Goal: Task Accomplishment & Management: Manage account settings

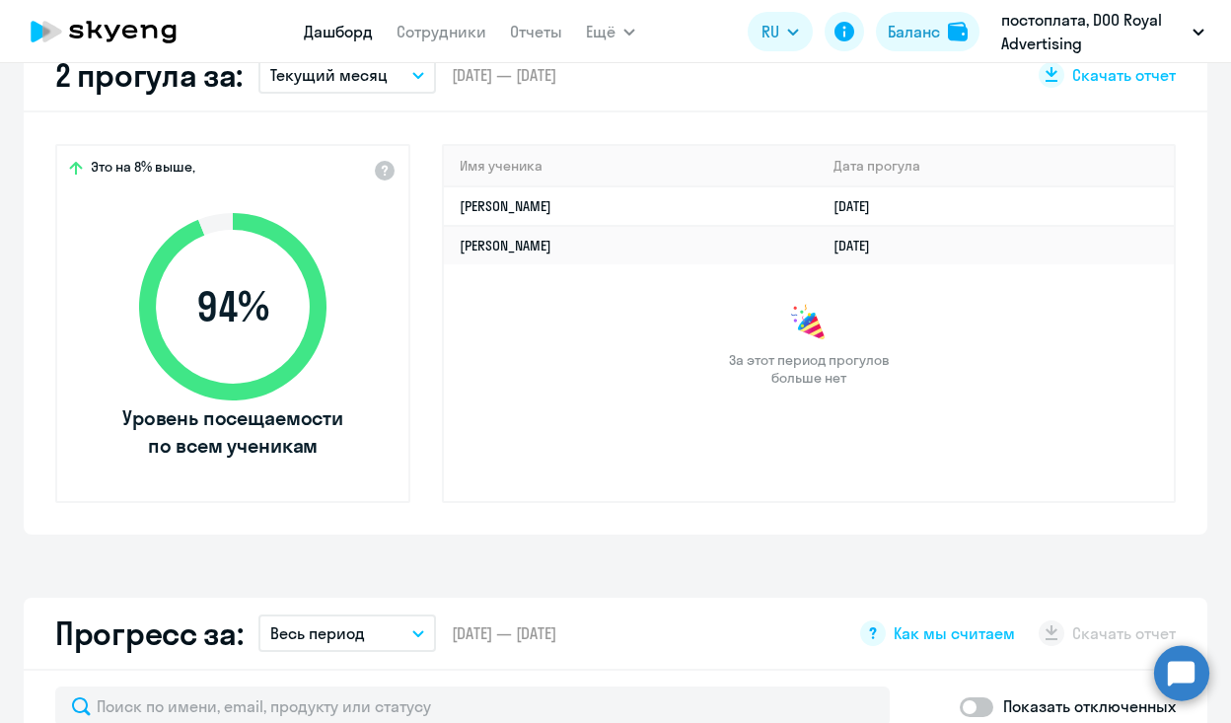
scroll to position [487, 0]
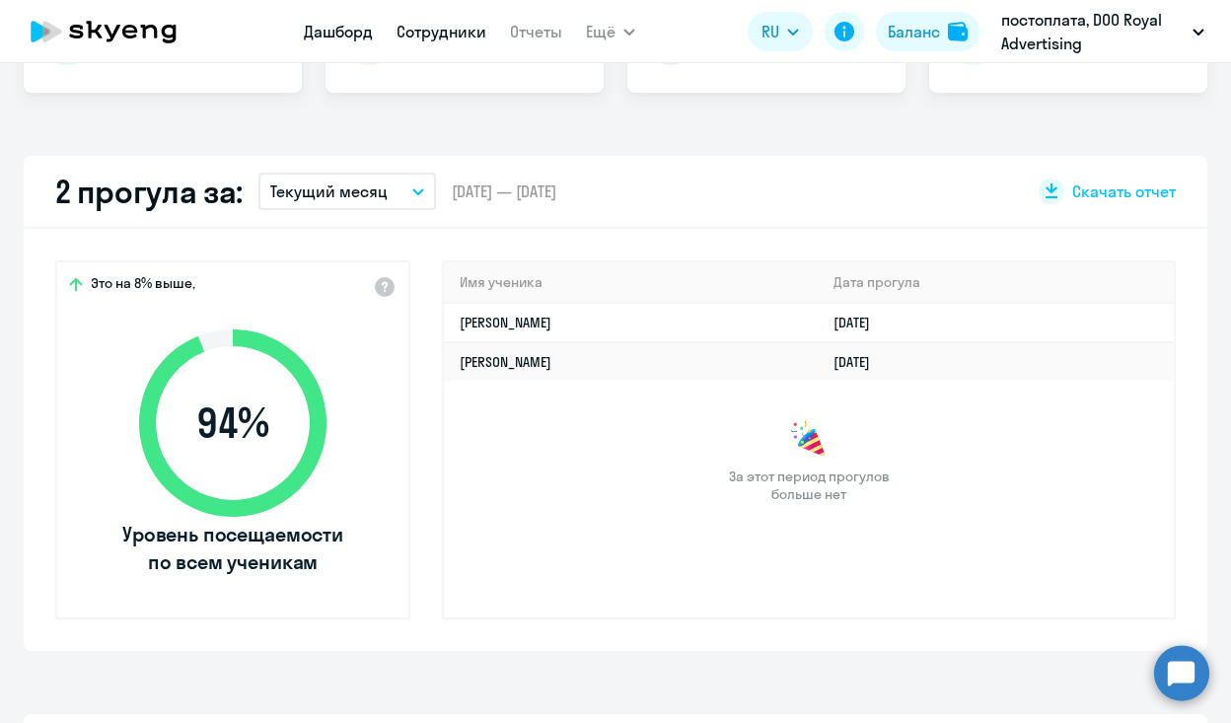
click at [449, 27] on link "Сотрудники" at bounding box center [441, 32] width 90 height 20
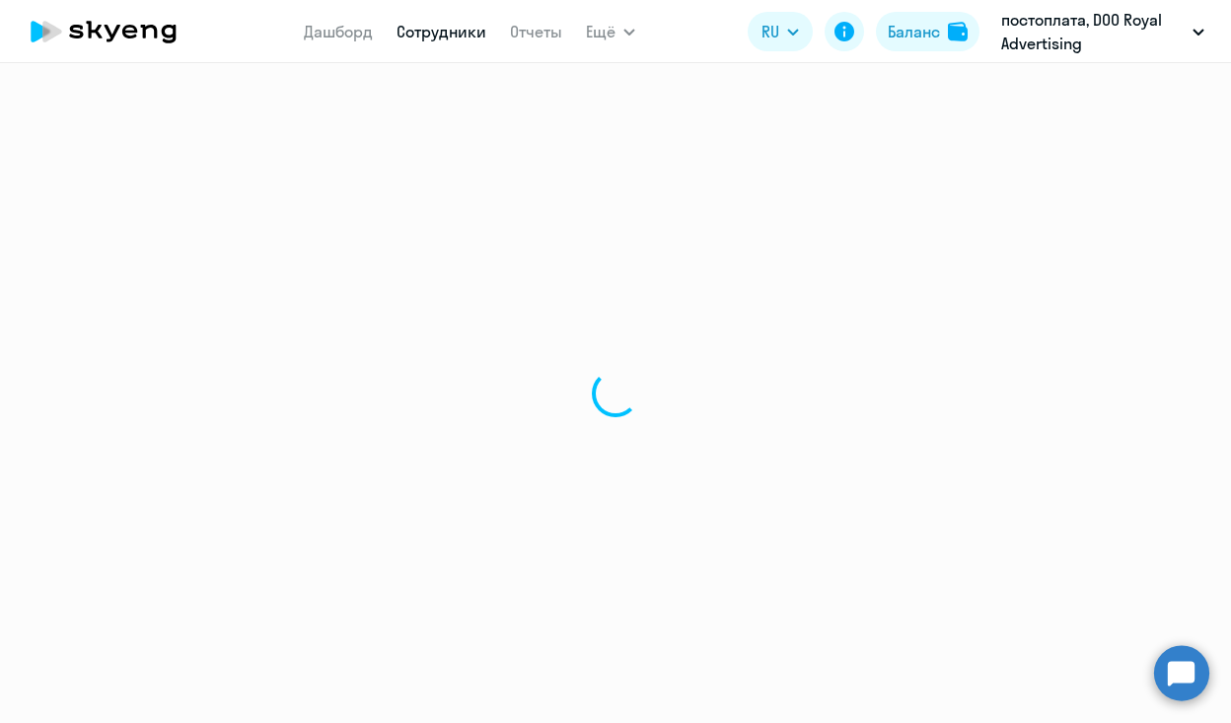
select select "30"
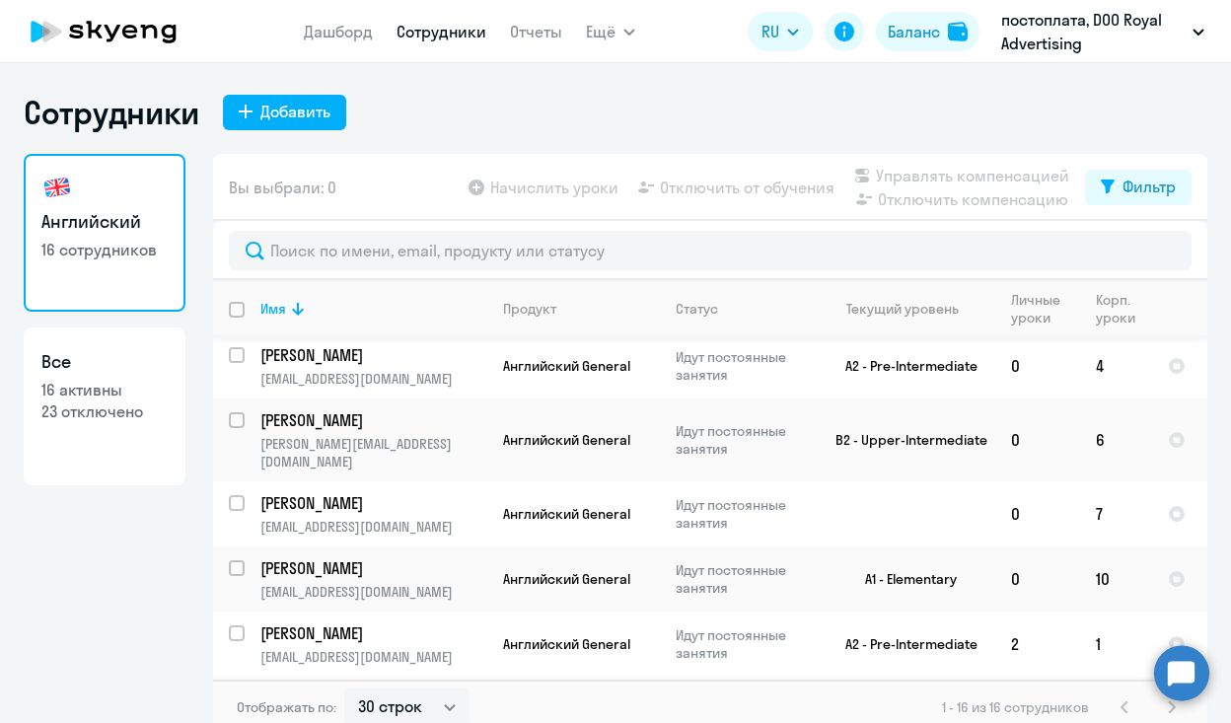
scroll to position [691, 0]
click at [234, 624] on input "select row 41112348" at bounding box center [248, 643] width 39 height 39
checkbox input "true"
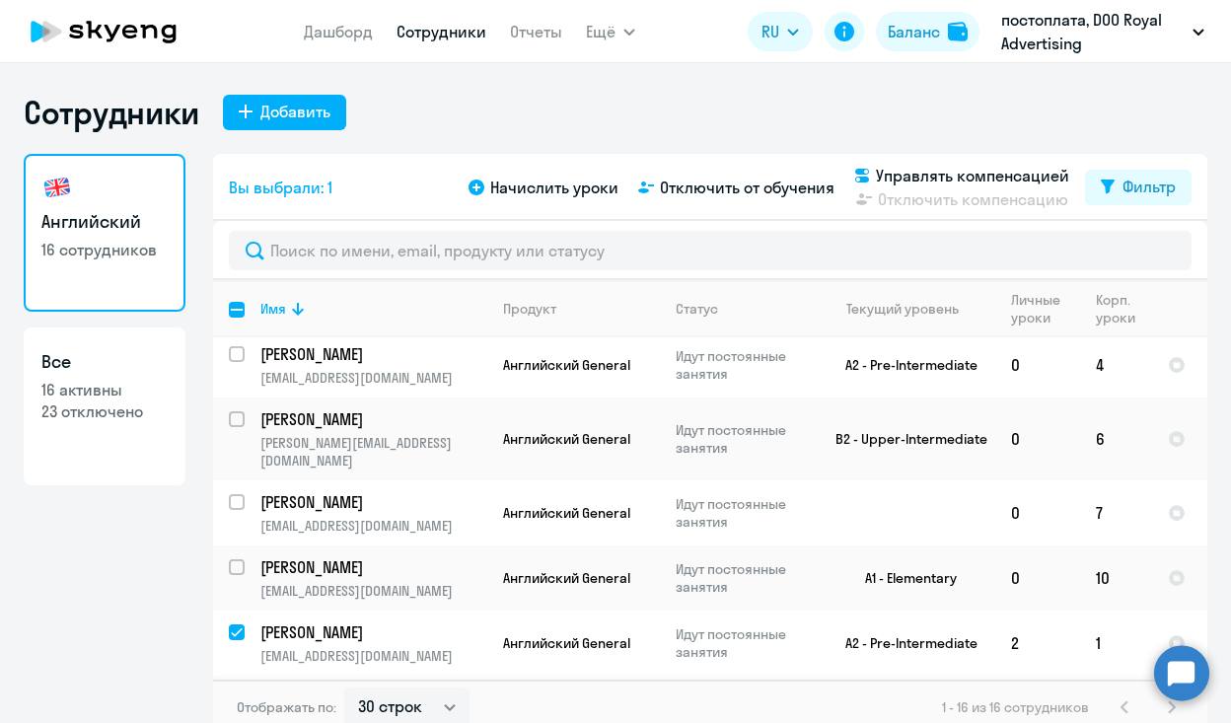
click at [229, 689] on input "select row 39106060" at bounding box center [248, 708] width 39 height 39
checkbox input "true"
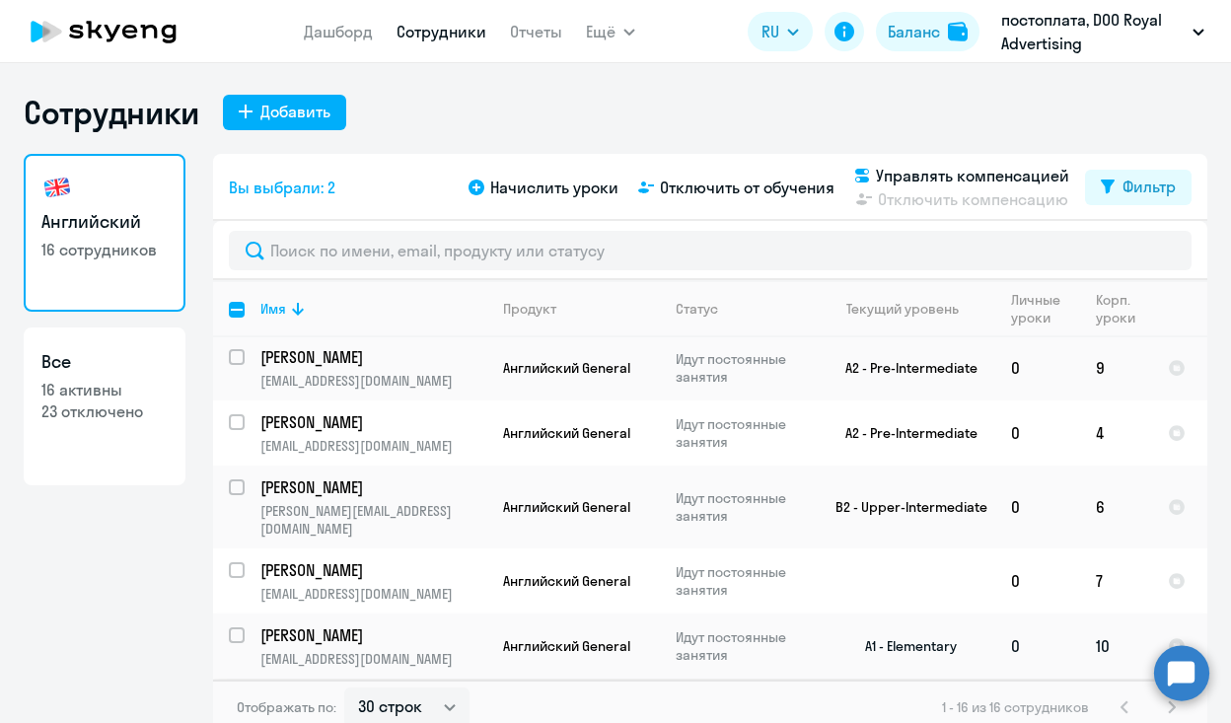
scroll to position [622, 0]
click at [230, 415] on input "select row 38550094" at bounding box center [248, 434] width 39 height 39
checkbox input "true"
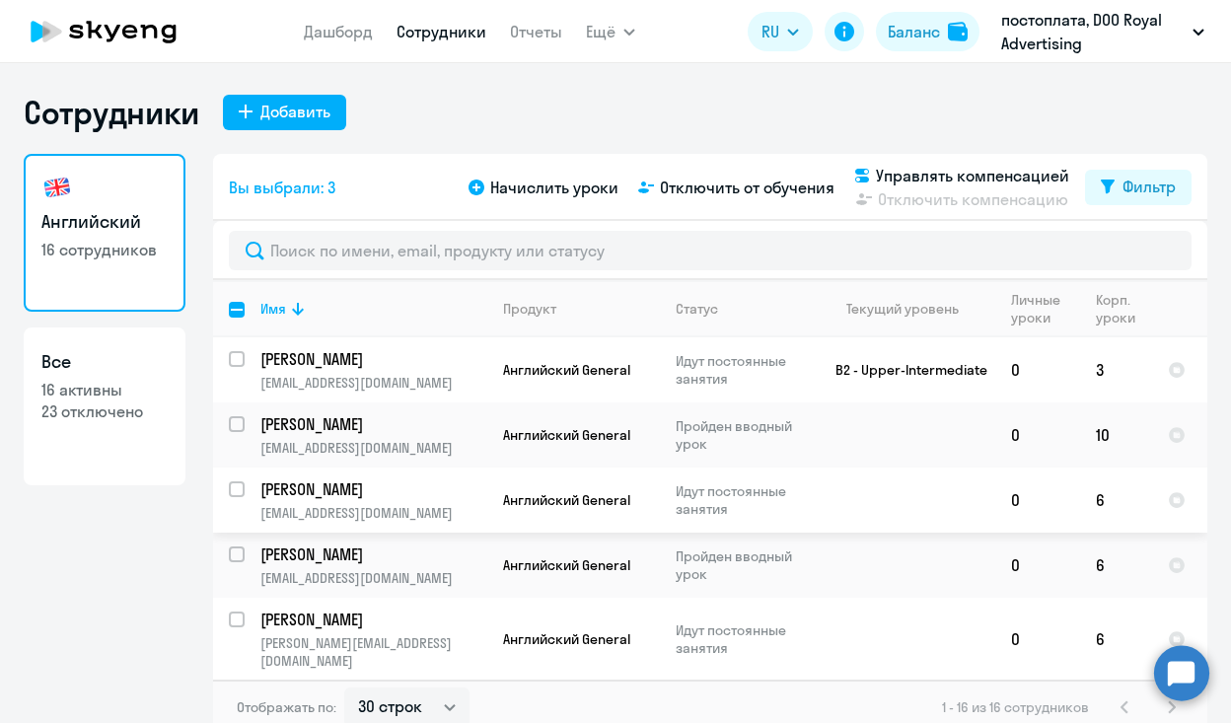
scroll to position [0, 0]
click at [234, 366] on input "select row 38851436" at bounding box center [248, 370] width 39 height 39
checkbox input "true"
click at [526, 187] on span "Начислить уроки" at bounding box center [554, 188] width 128 height 24
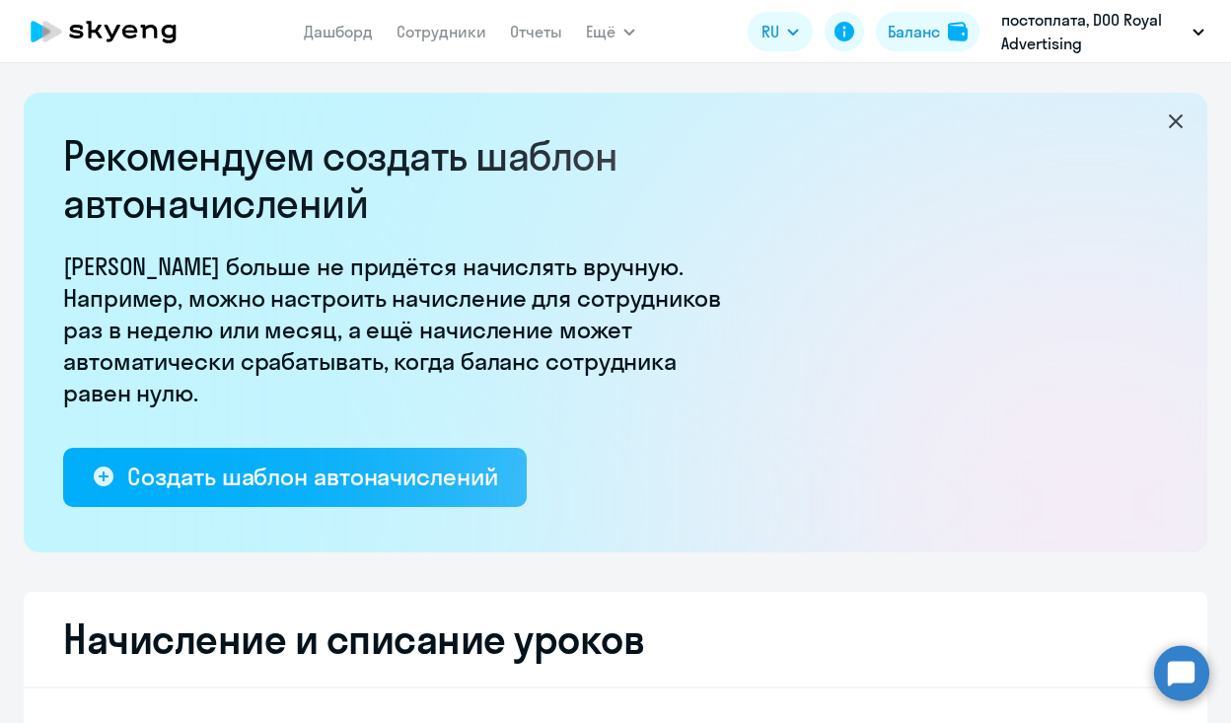
select select "10"
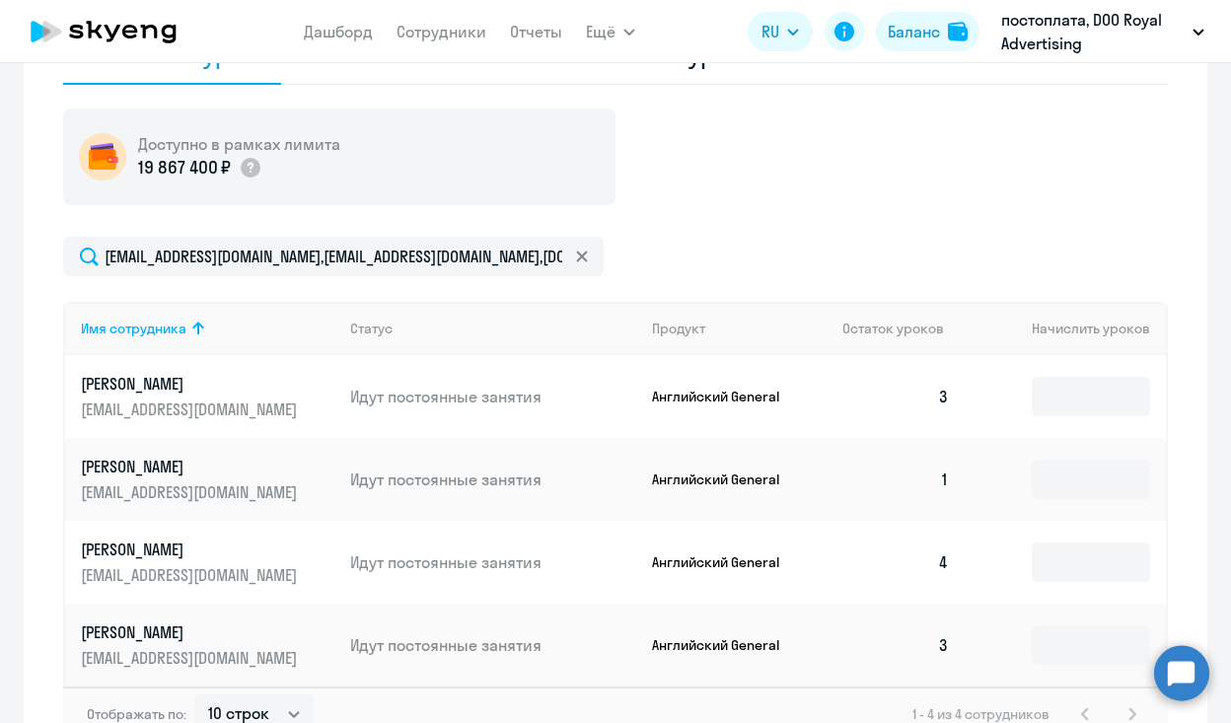
scroll to position [778, 0]
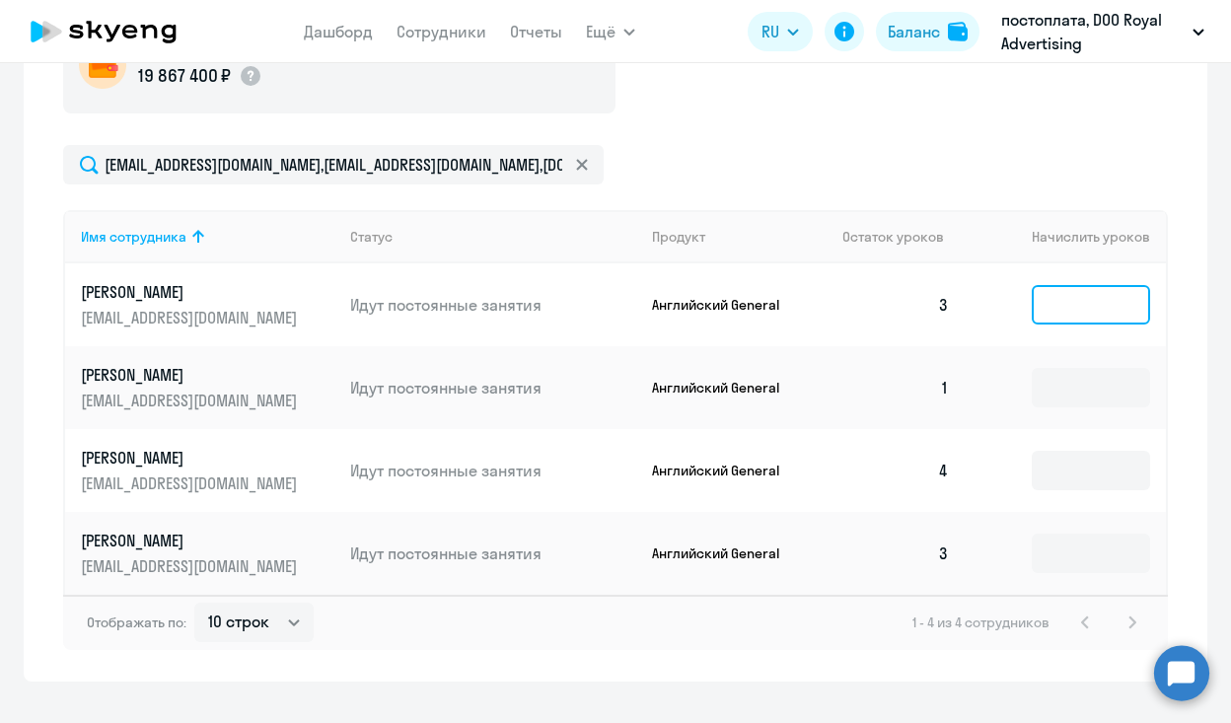
click at [1073, 308] on input at bounding box center [1091, 304] width 118 height 39
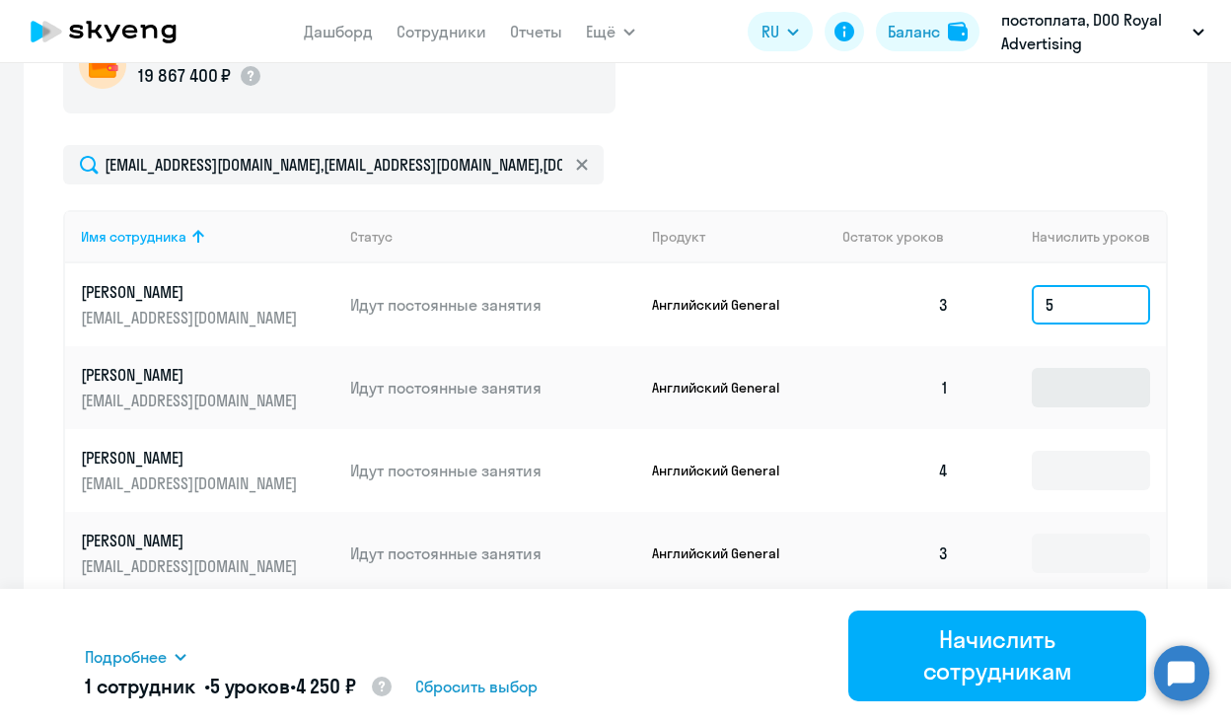
type input "5"
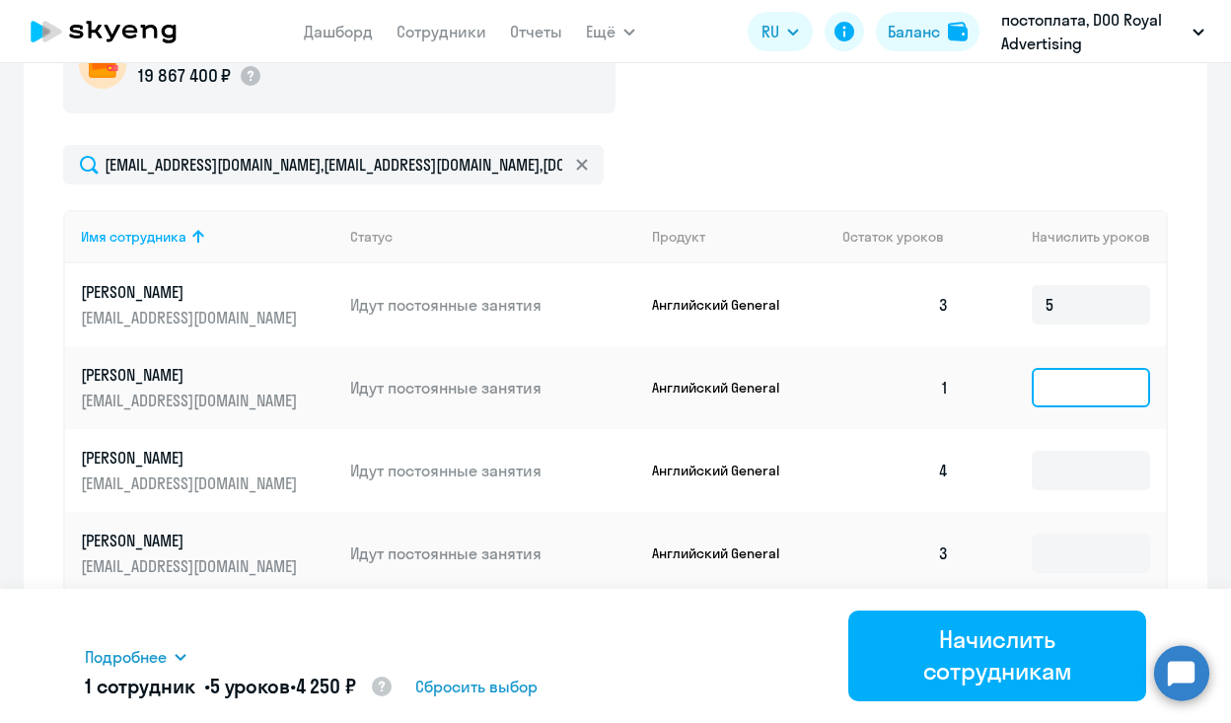
click at [1106, 384] on input at bounding box center [1091, 387] width 118 height 39
type input "5"
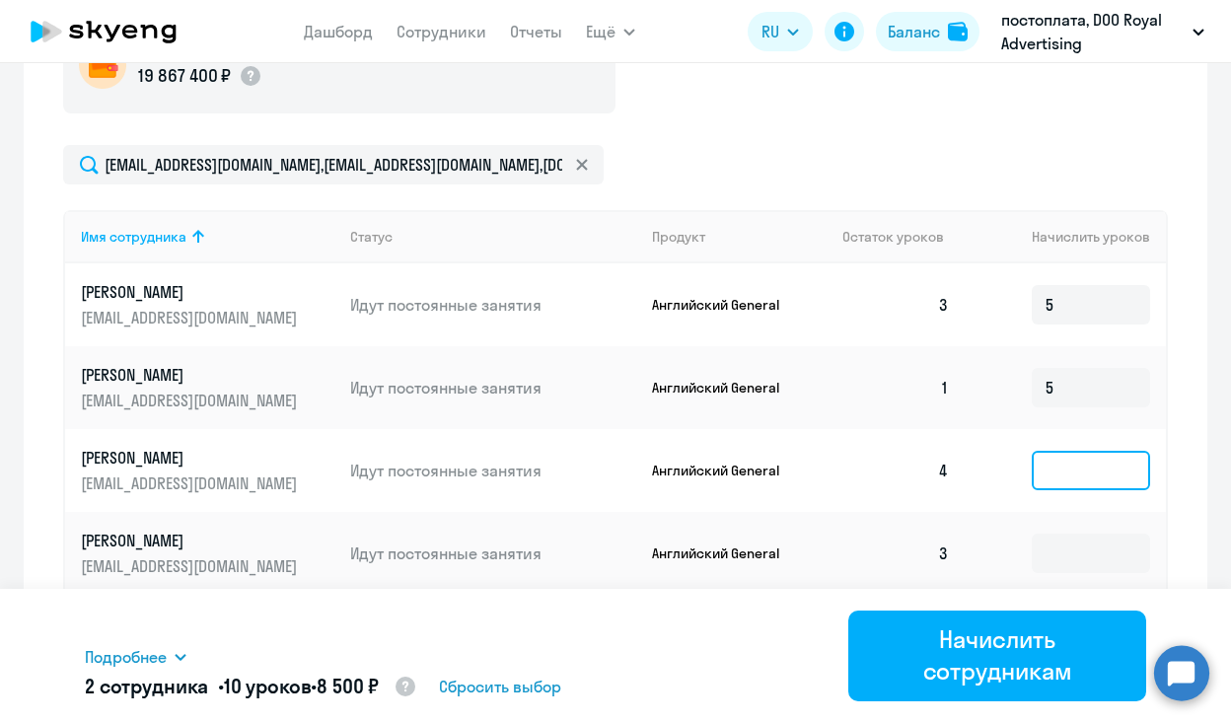
click at [1090, 466] on input at bounding box center [1091, 470] width 118 height 39
type input "4"
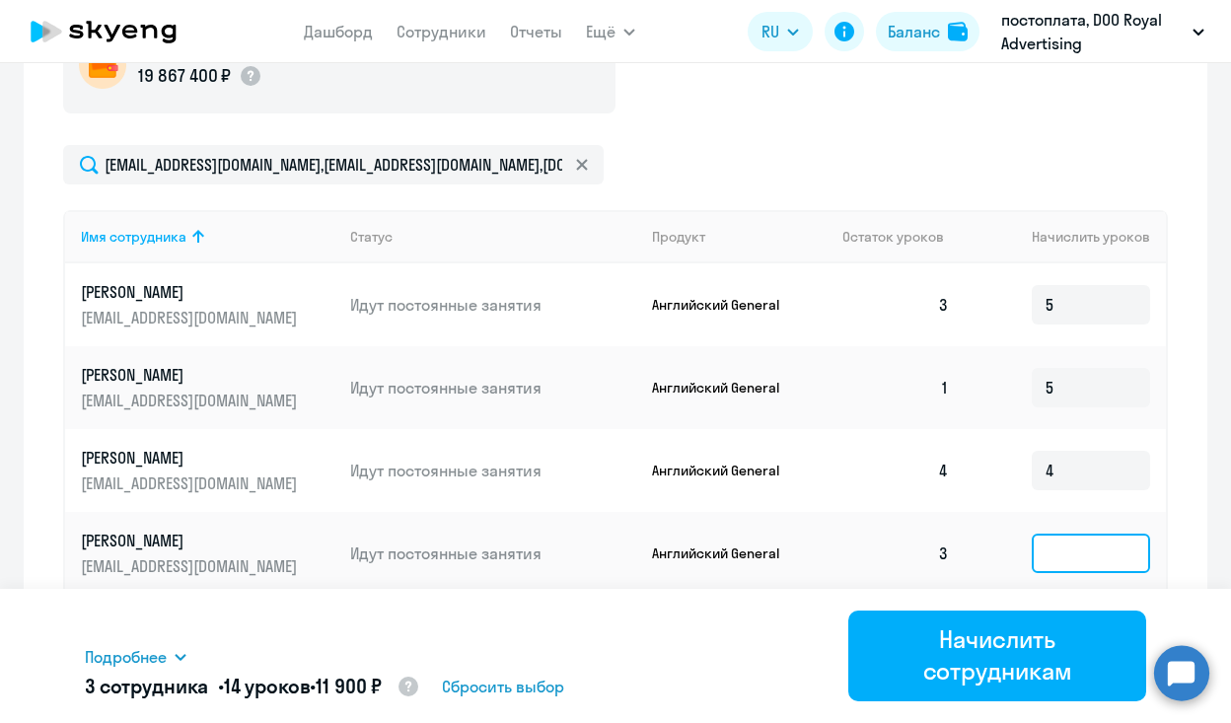
click at [1055, 564] on input at bounding box center [1091, 553] width 118 height 39
type input "2"
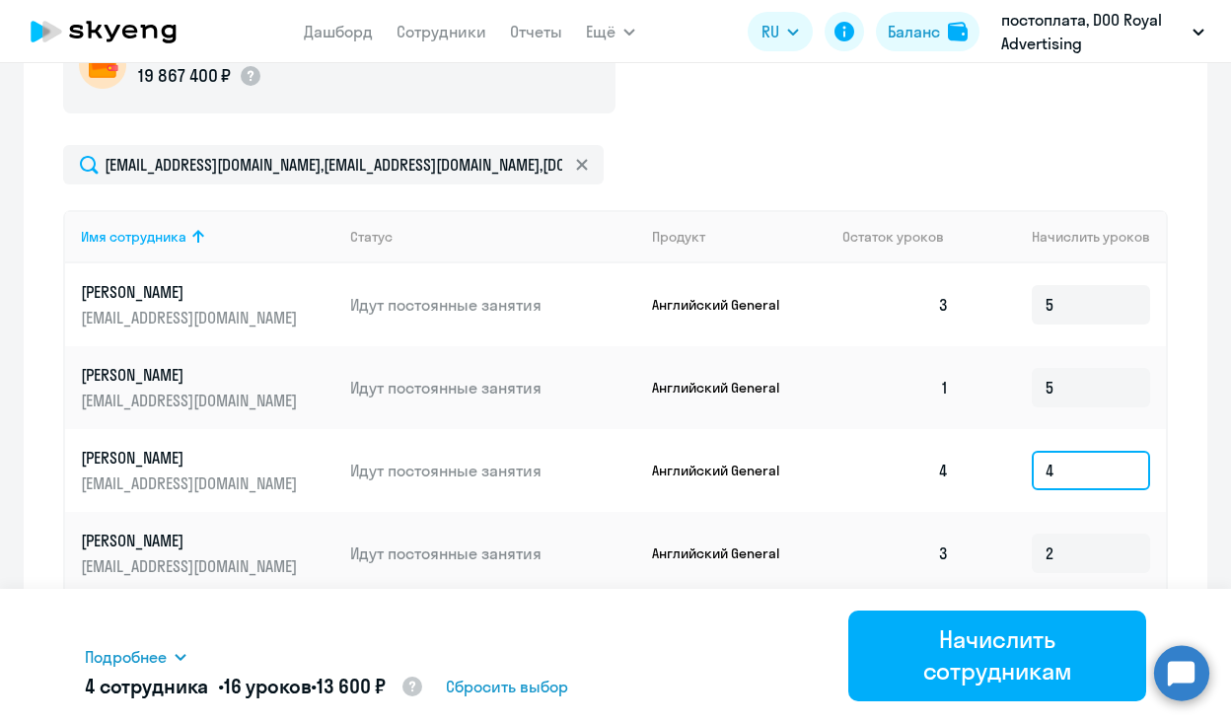
click at [1057, 485] on input "4" at bounding box center [1091, 470] width 118 height 39
type input "1"
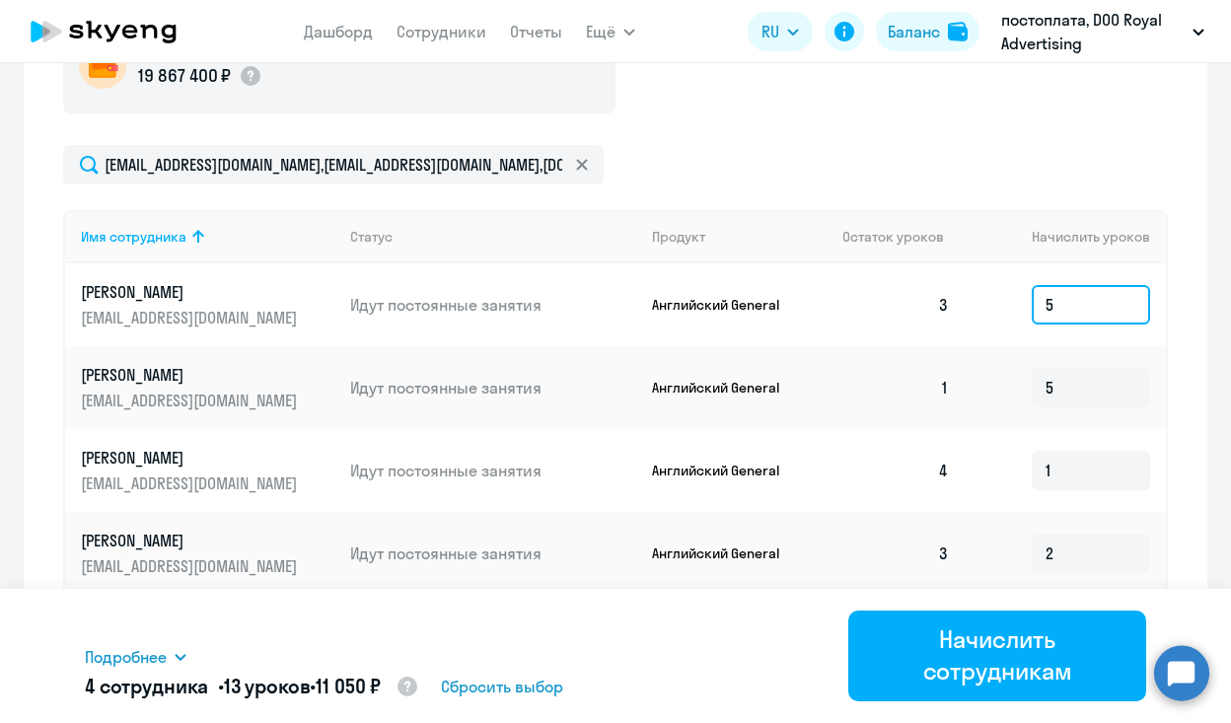
click at [1052, 307] on input "5" at bounding box center [1091, 304] width 118 height 39
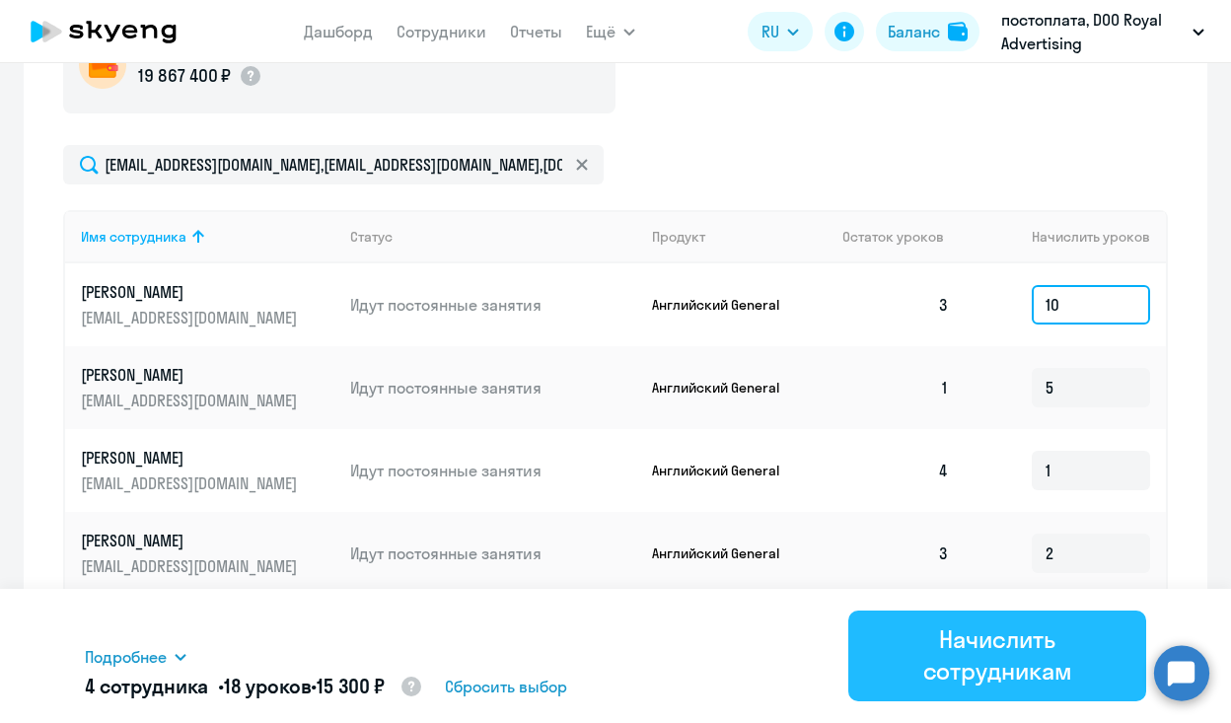
type input "10"
click at [995, 652] on div "Начислить сотрудникам" at bounding box center [997, 654] width 243 height 63
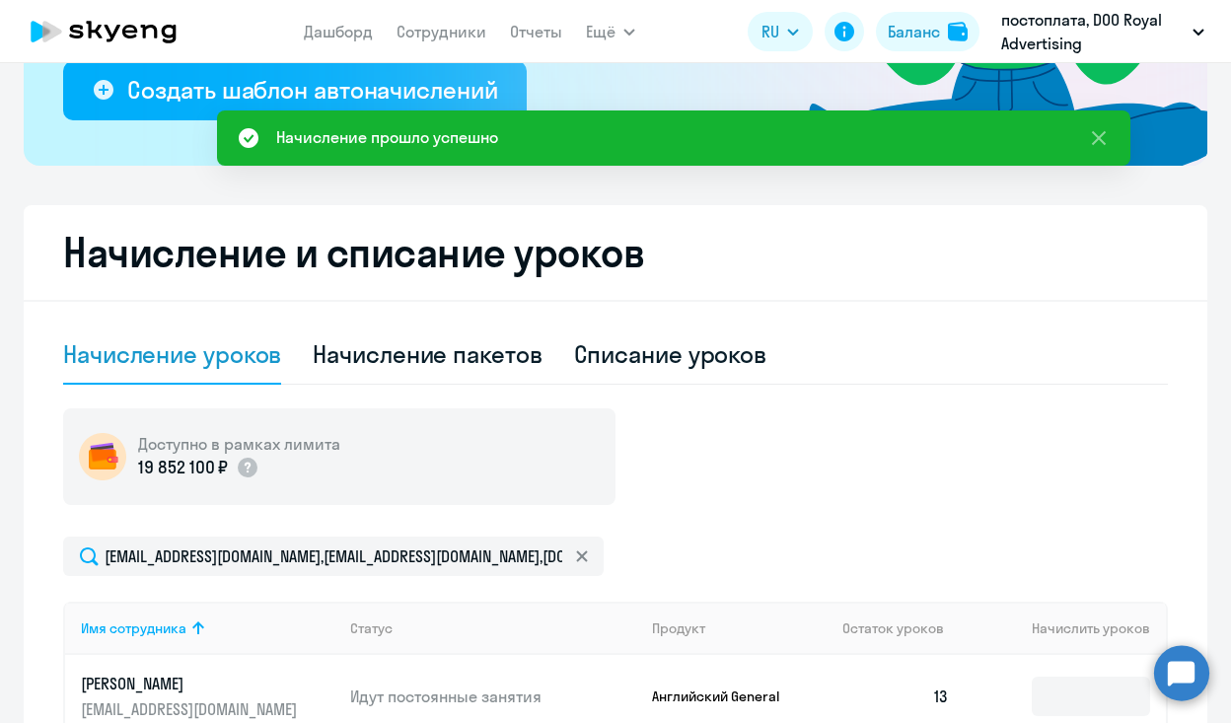
scroll to position [285, 0]
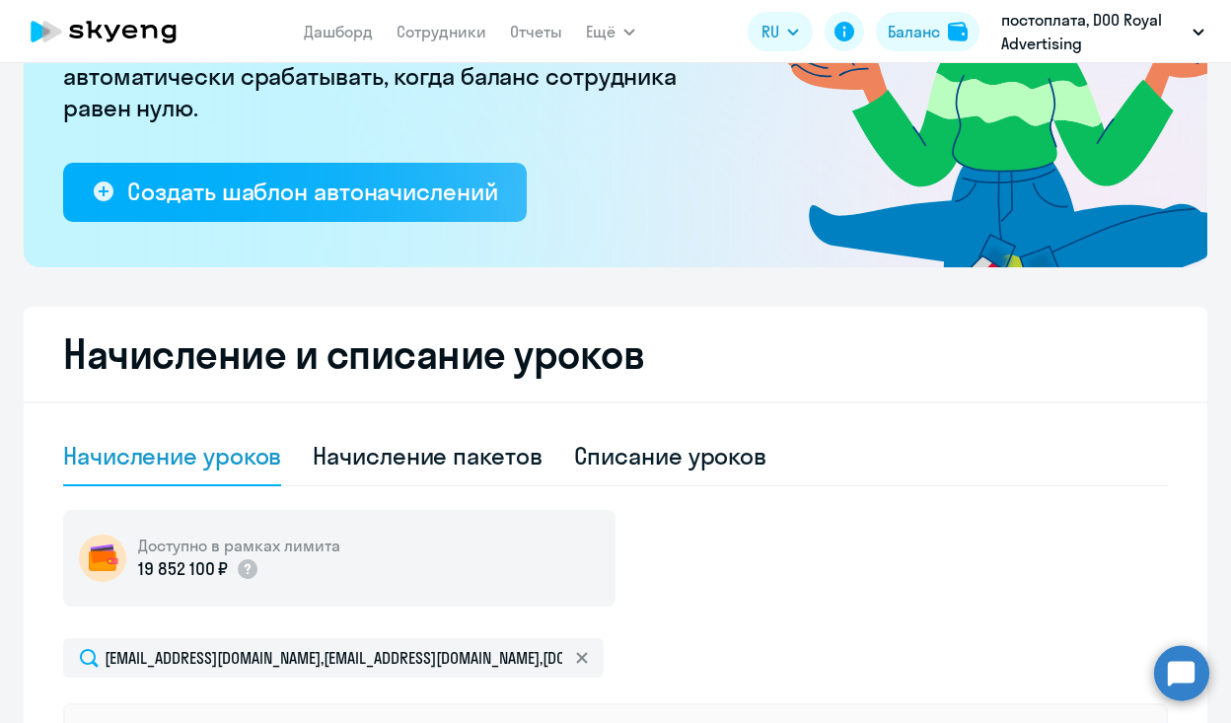
click at [145, 40] on icon at bounding box center [104, 31] width 174 height 49
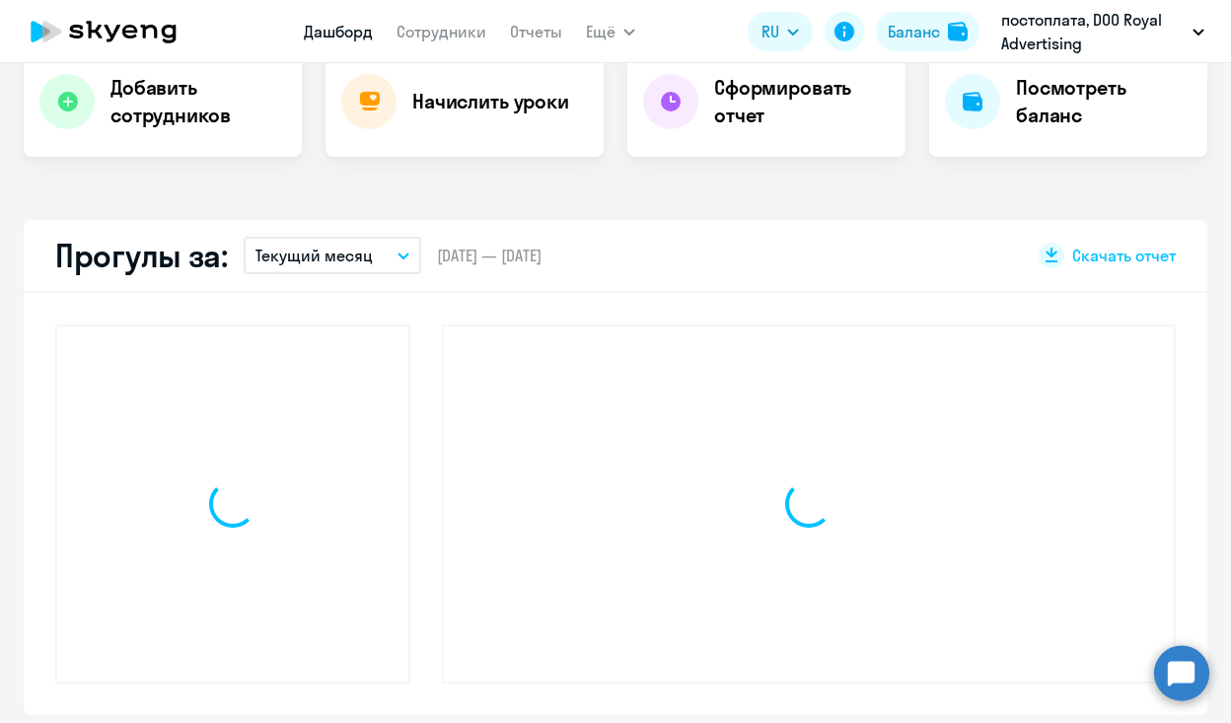
scroll to position [423, 0]
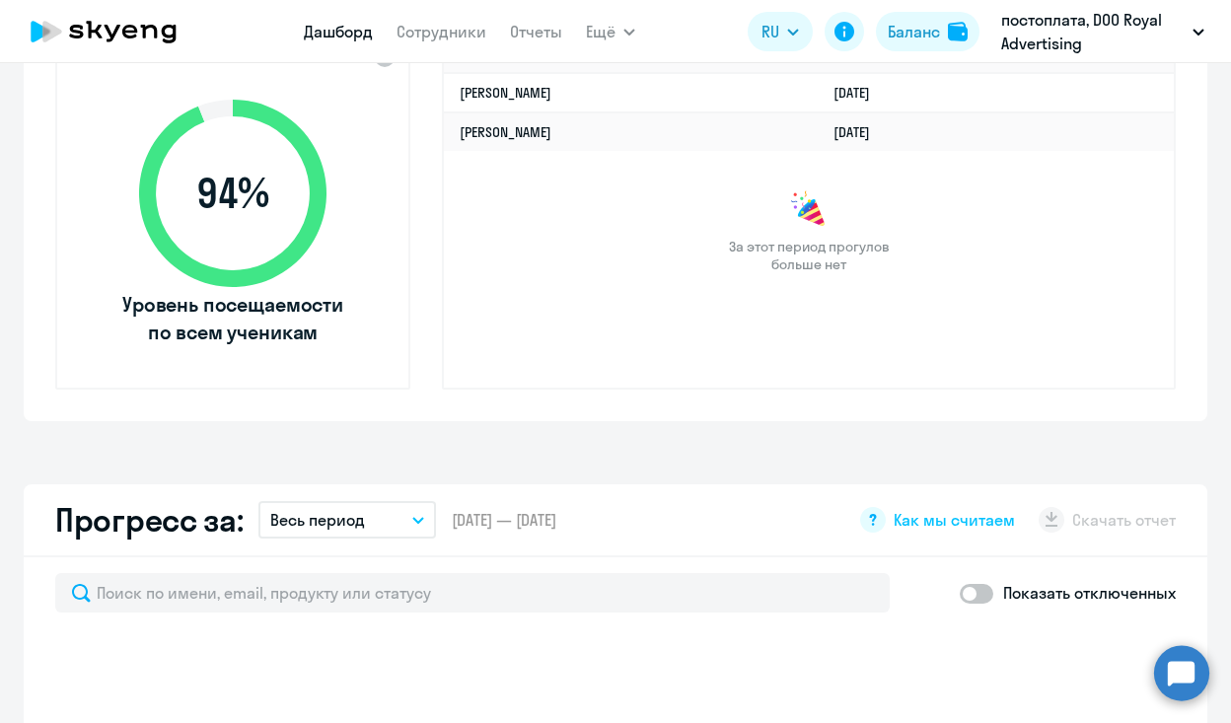
select select "30"
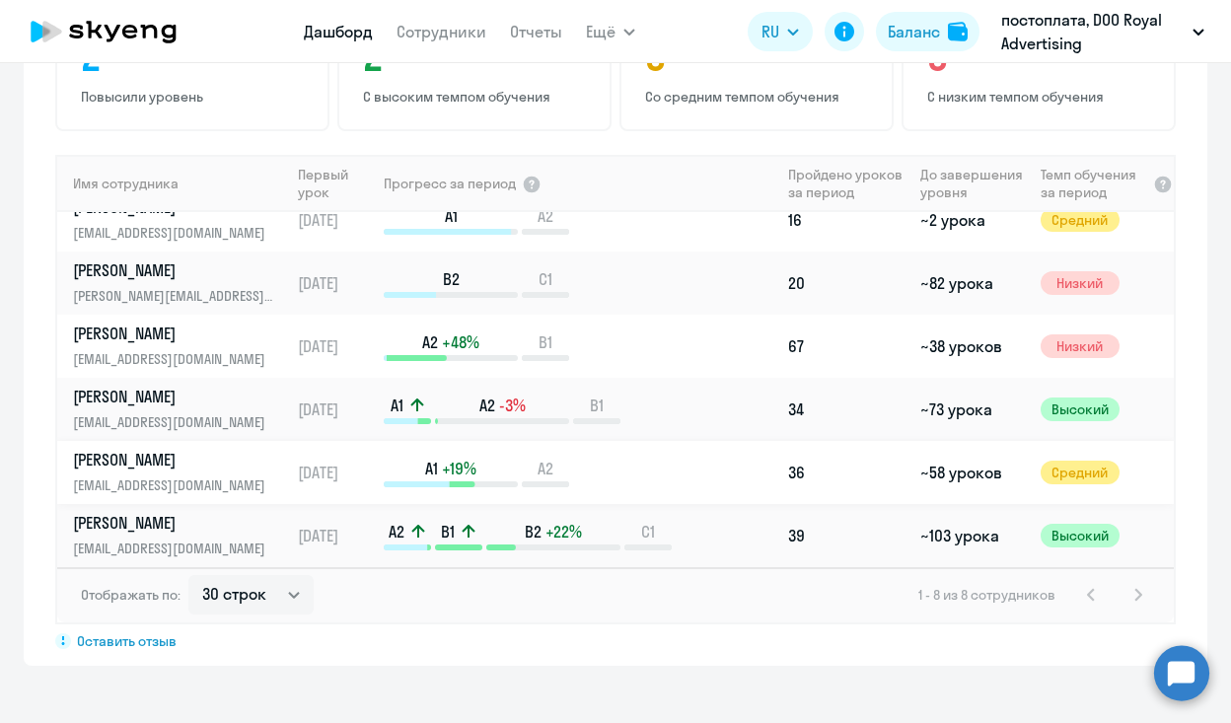
scroll to position [1332, 0]
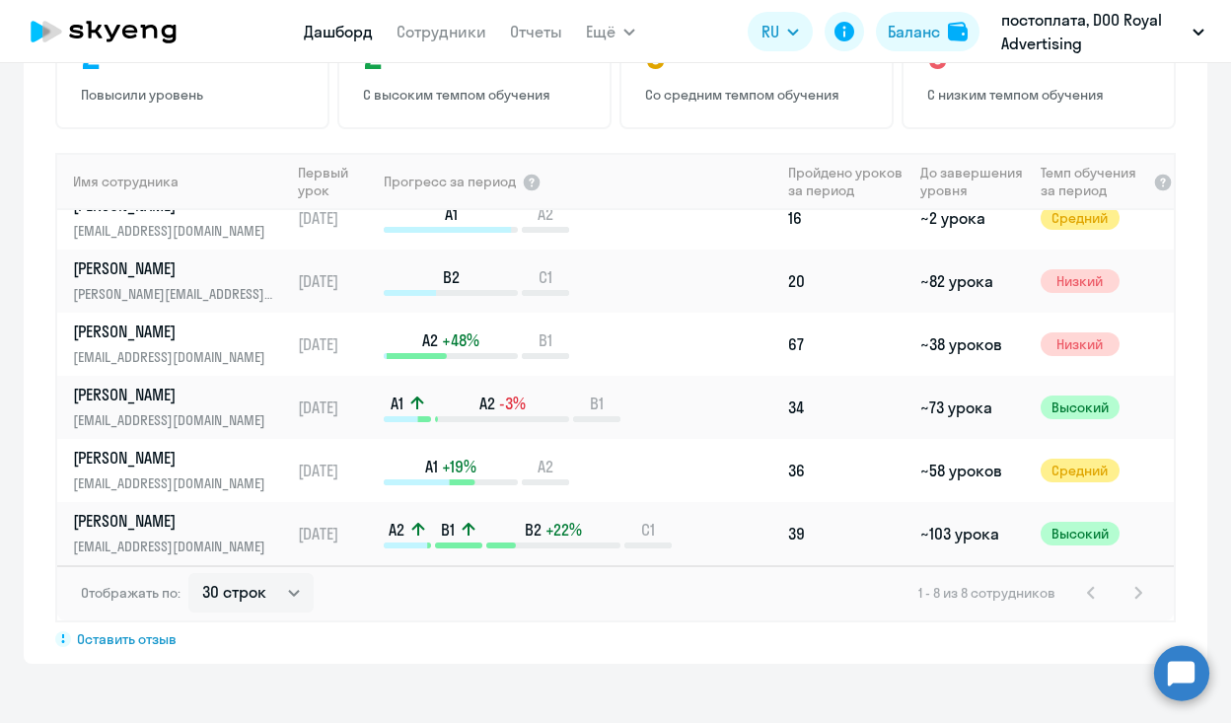
click at [1137, 593] on div "1 - 8 из 8 сотрудников" at bounding box center [1034, 593] width 232 height 24
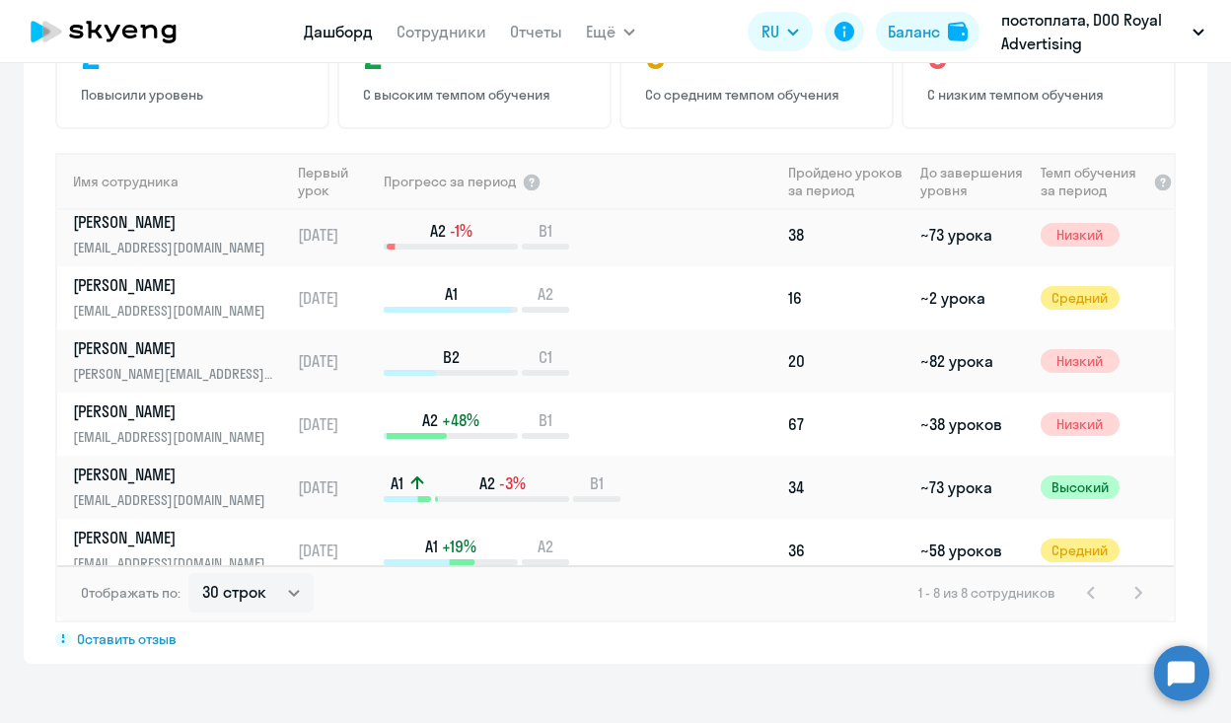
scroll to position [0, 0]
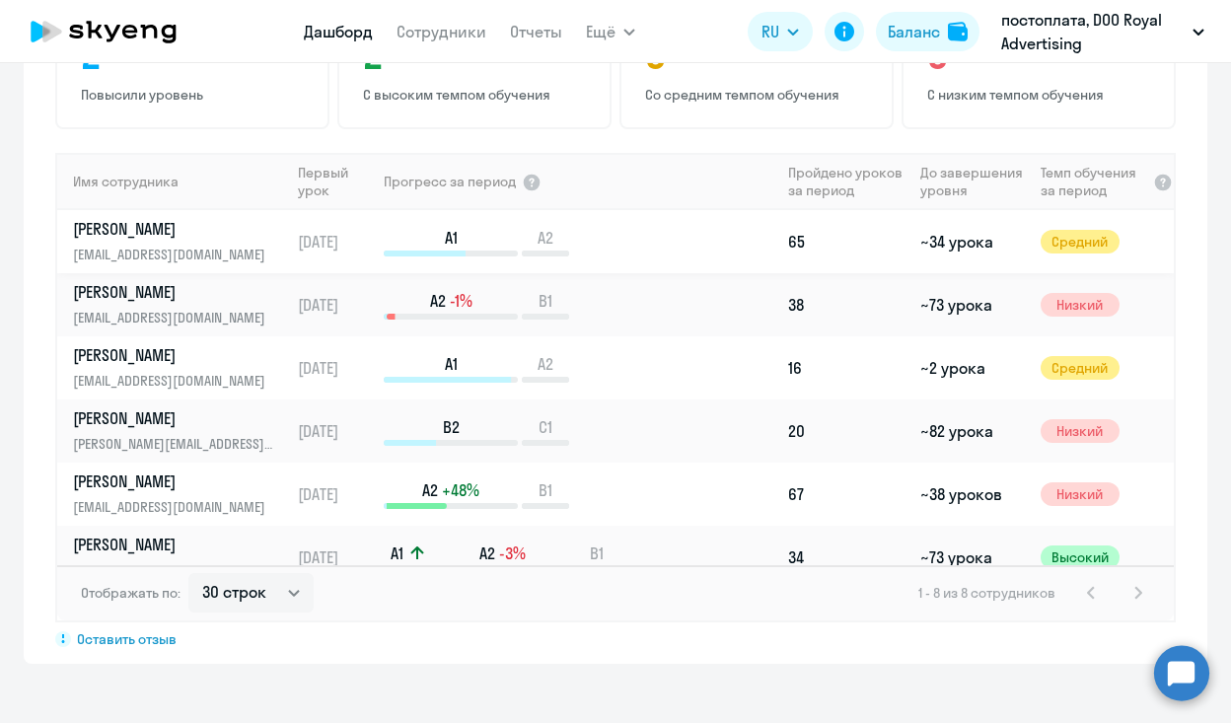
click at [478, 255] on rect at bounding box center [451, 253] width 134 height 6
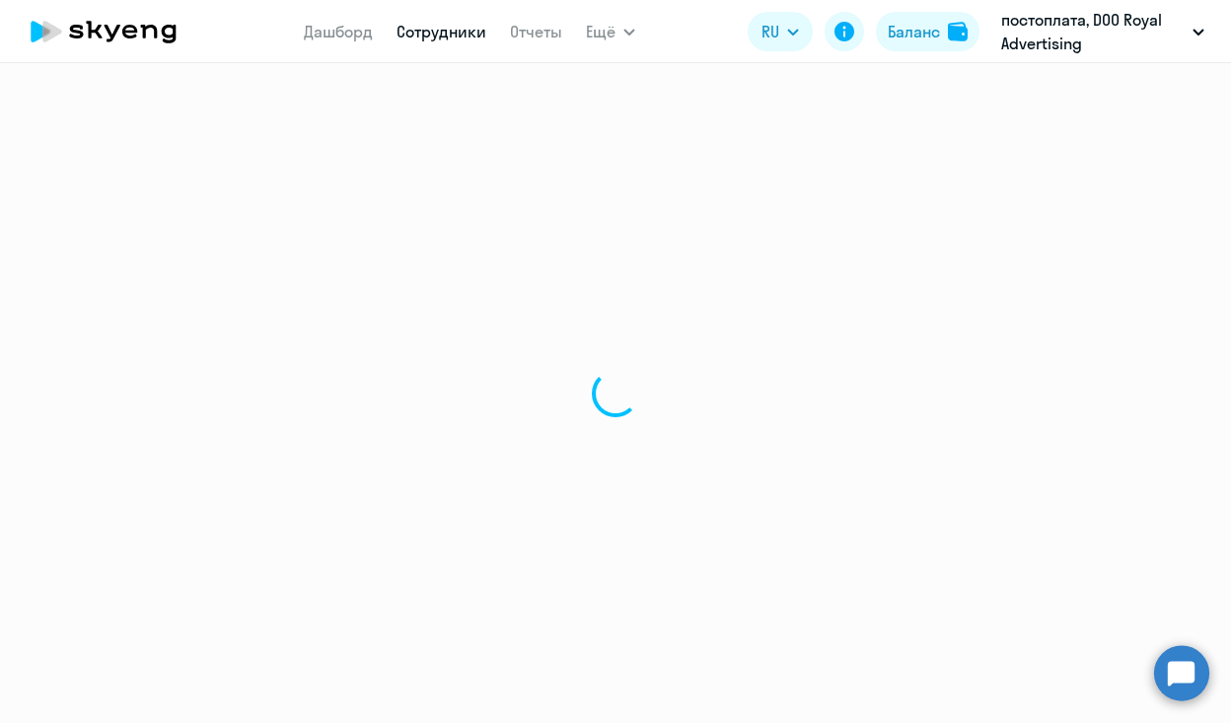
select select "english"
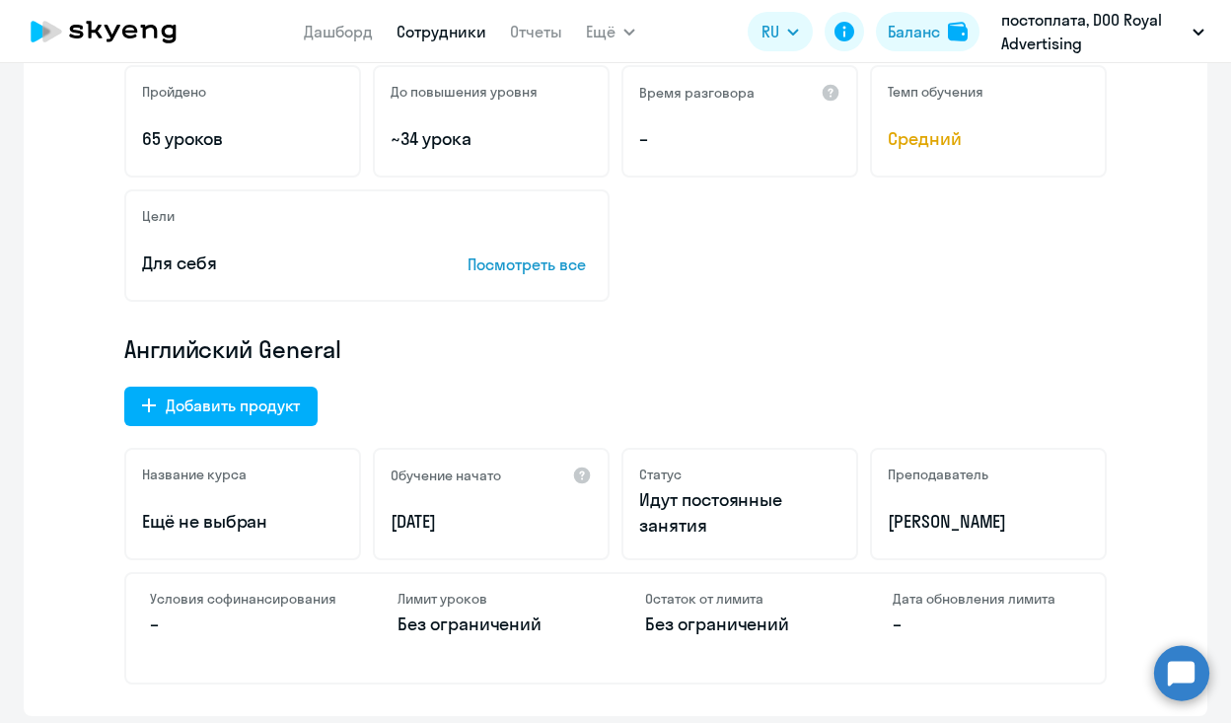
scroll to position [203, 0]
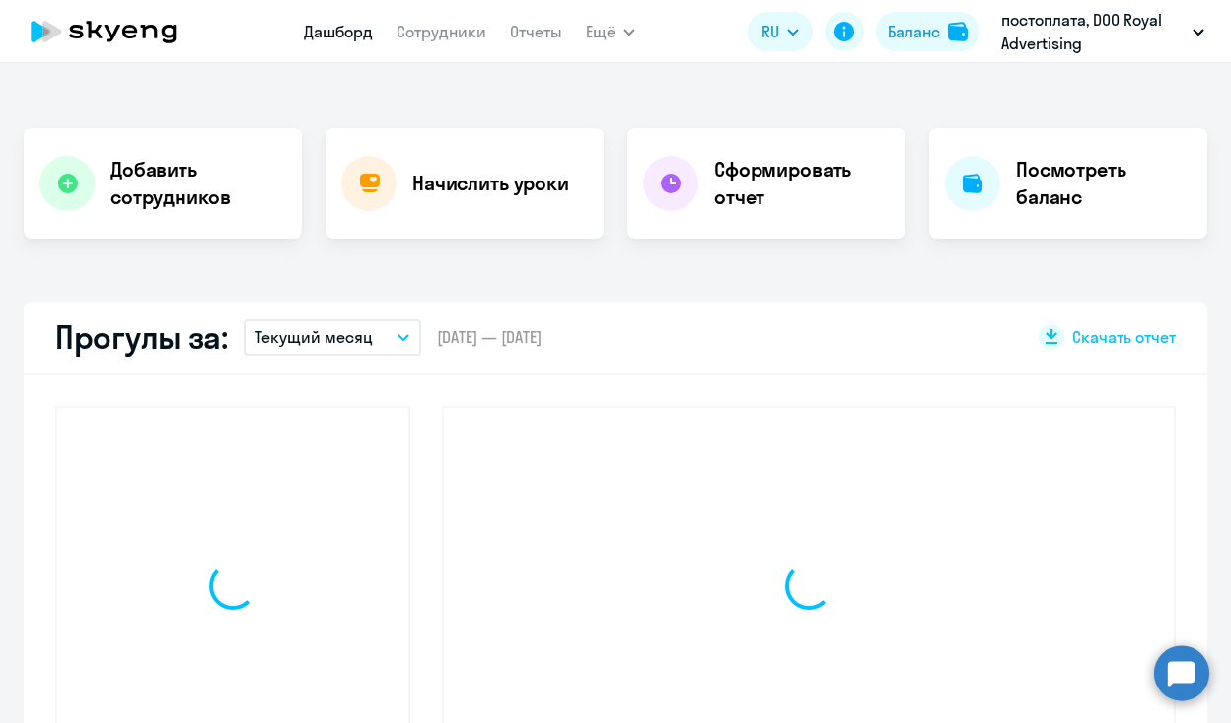
scroll to position [341, 0]
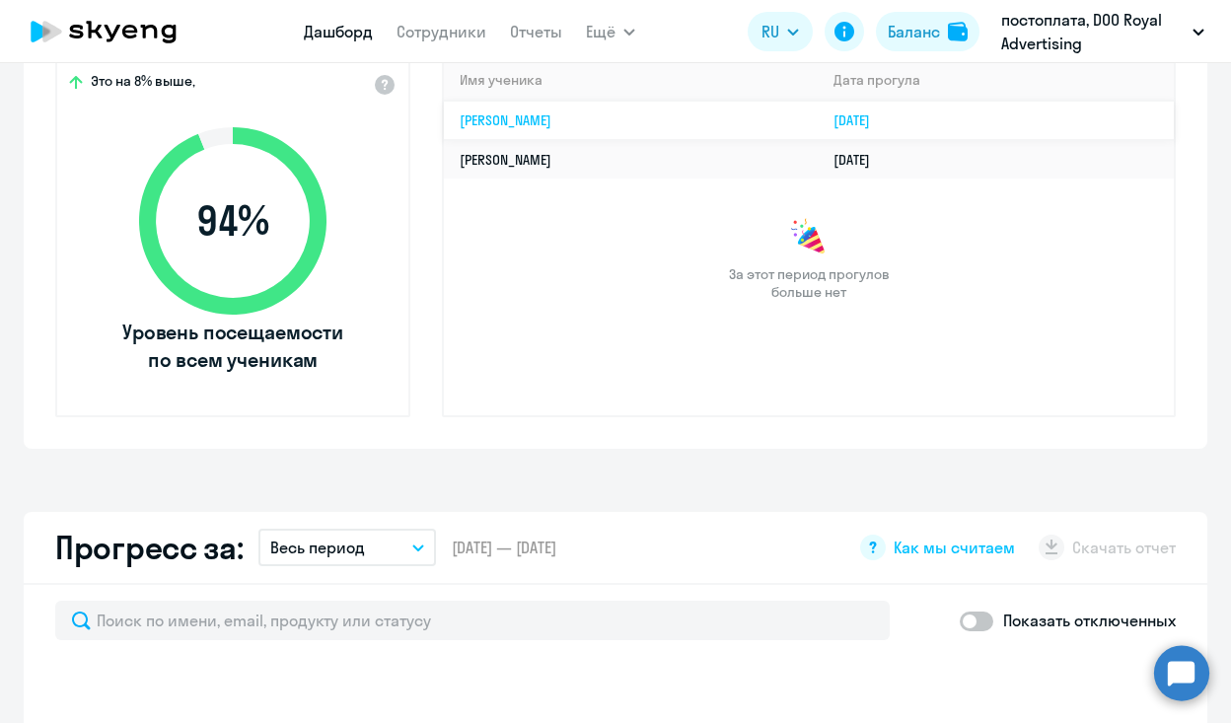
select select "30"
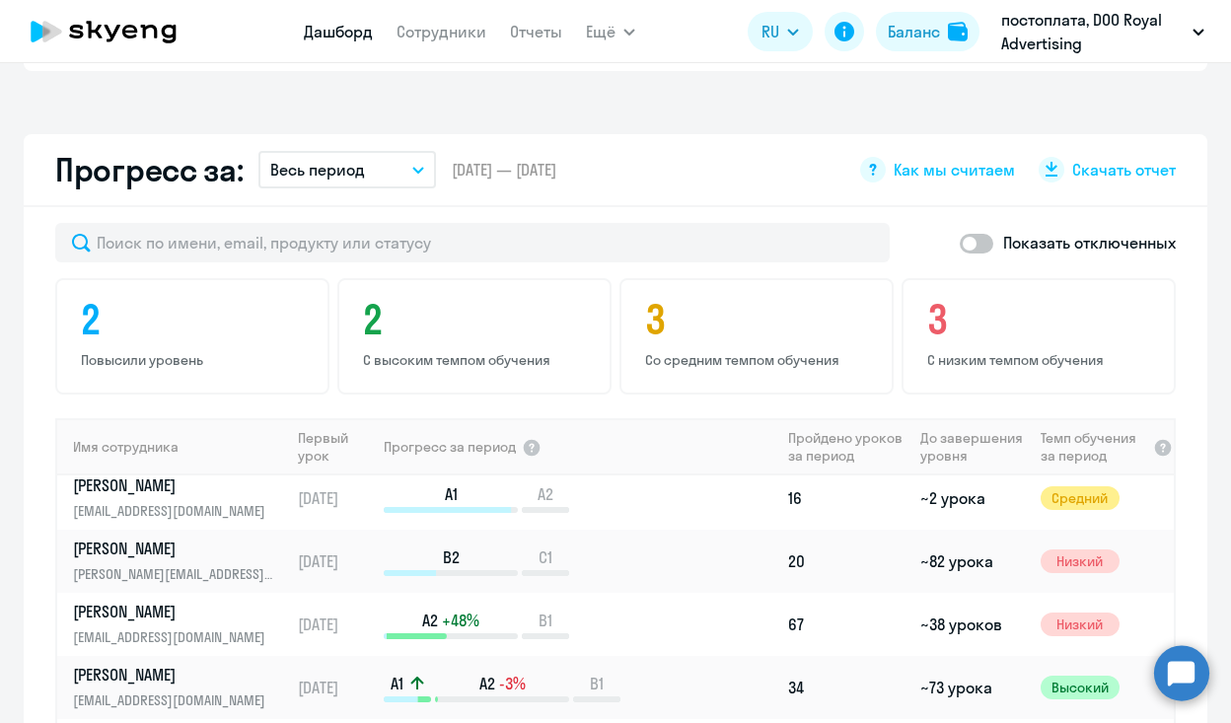
scroll to position [0, 0]
